Goal: Transaction & Acquisition: Purchase product/service

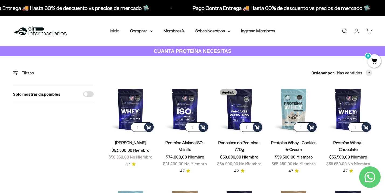
click at [115, 31] on link "Inicio" at bounding box center [114, 31] width 9 height 5
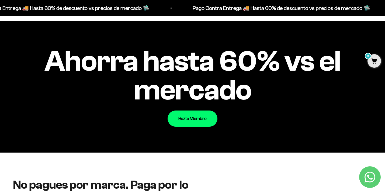
scroll to position [350, 0]
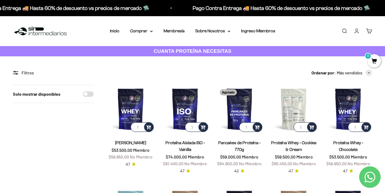
click at [289, 102] on img at bounding box center [293, 109] width 48 height 48
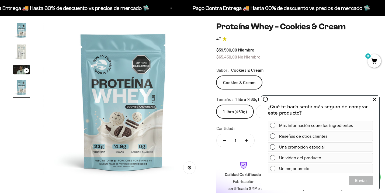
click at [374, 98] on icon at bounding box center [374, 99] width 3 height 7
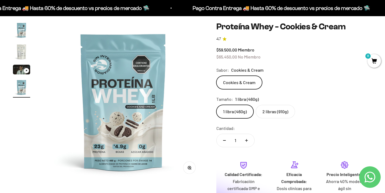
click at [284, 105] on label "2 libras (910g)" at bounding box center [274, 111] width 39 height 13
click at [216, 105] on input "2 libras (910g)" at bounding box center [216, 104] width 0 height 0
